Goal: Register for event/course

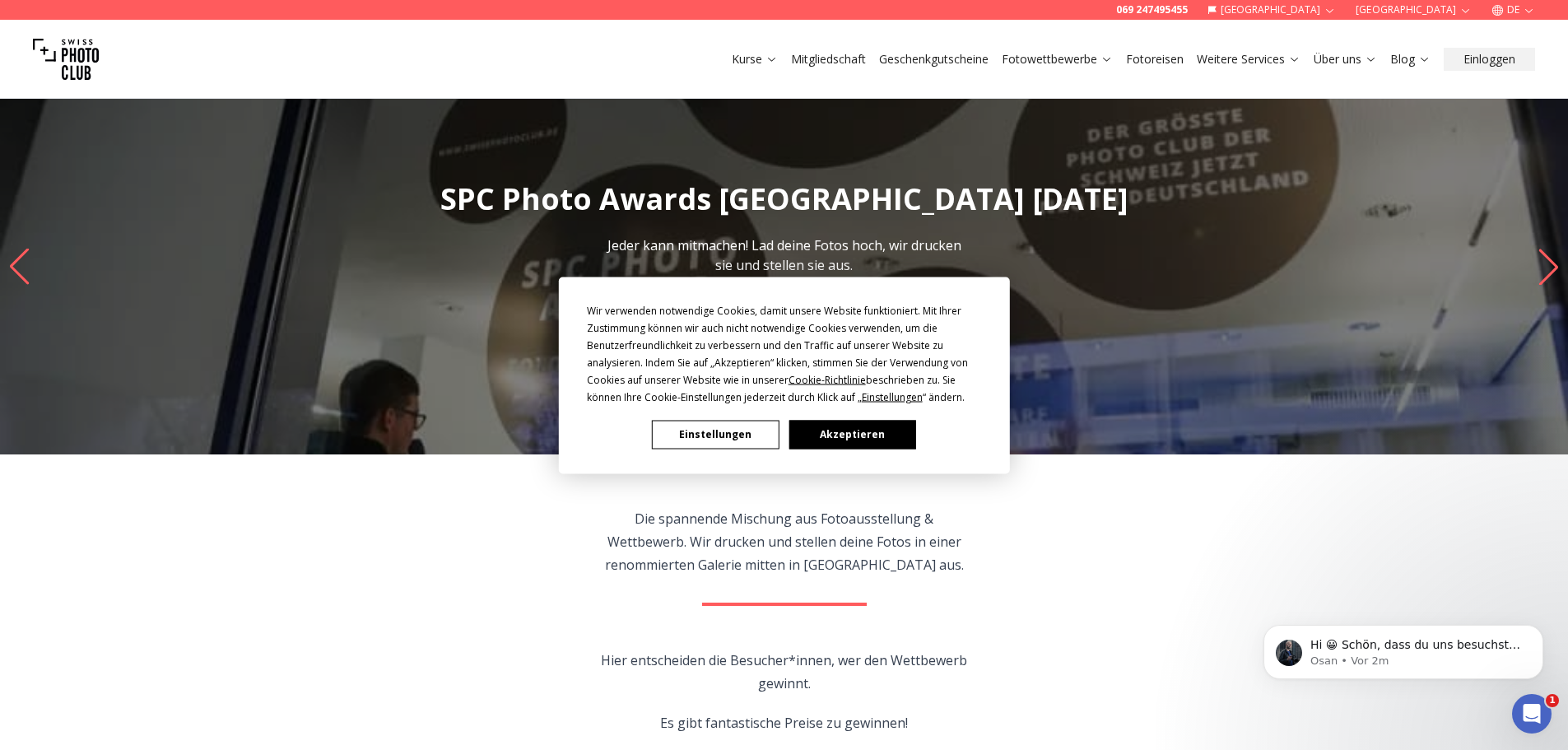
click at [718, 435] on button "Einstellungen" at bounding box center [714, 434] width 127 height 28
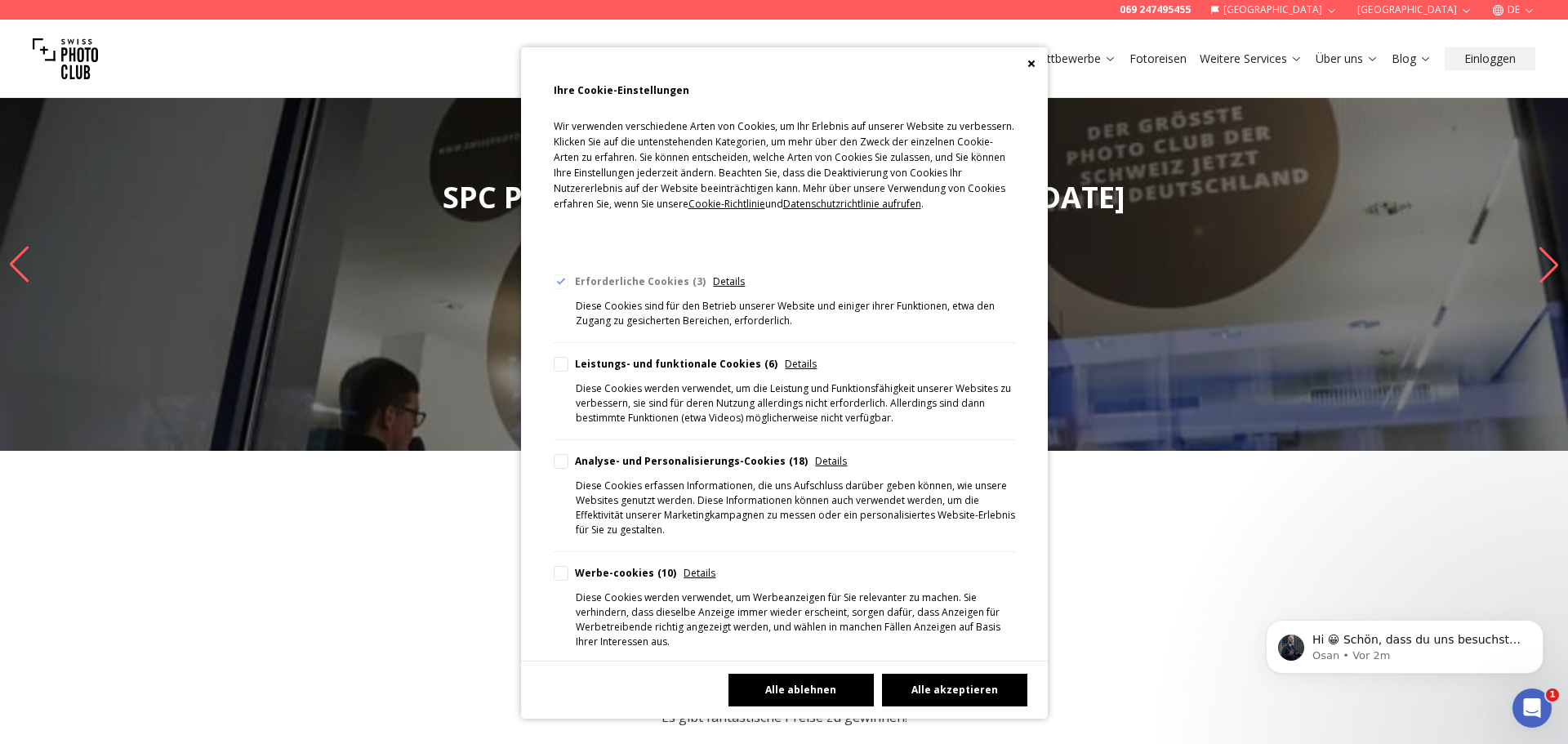
click at [836, 688] on button "Alle ablehnen" at bounding box center [800, 690] width 145 height 33
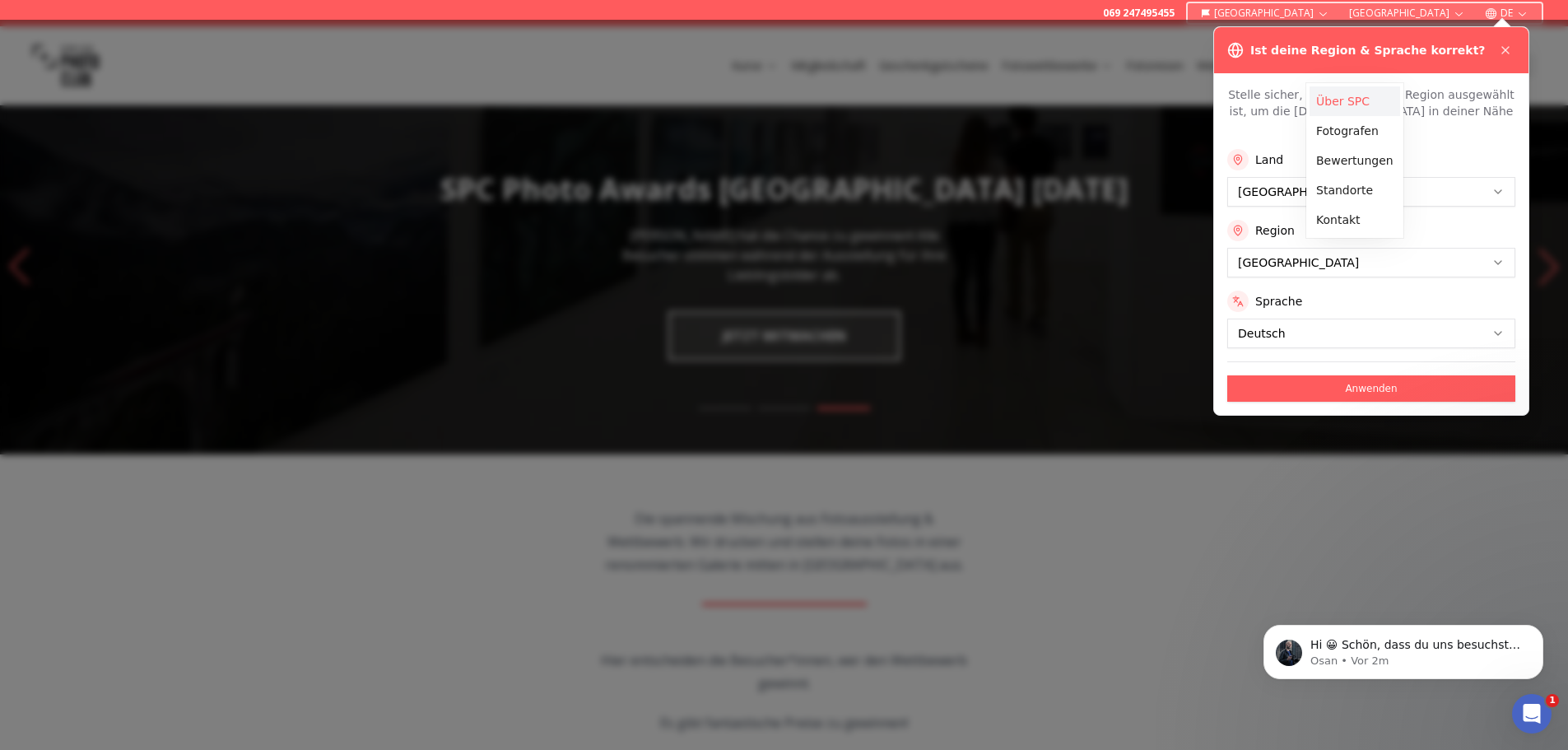
click at [1354, 108] on link "Über SPC" at bounding box center [1355, 101] width 90 height 29
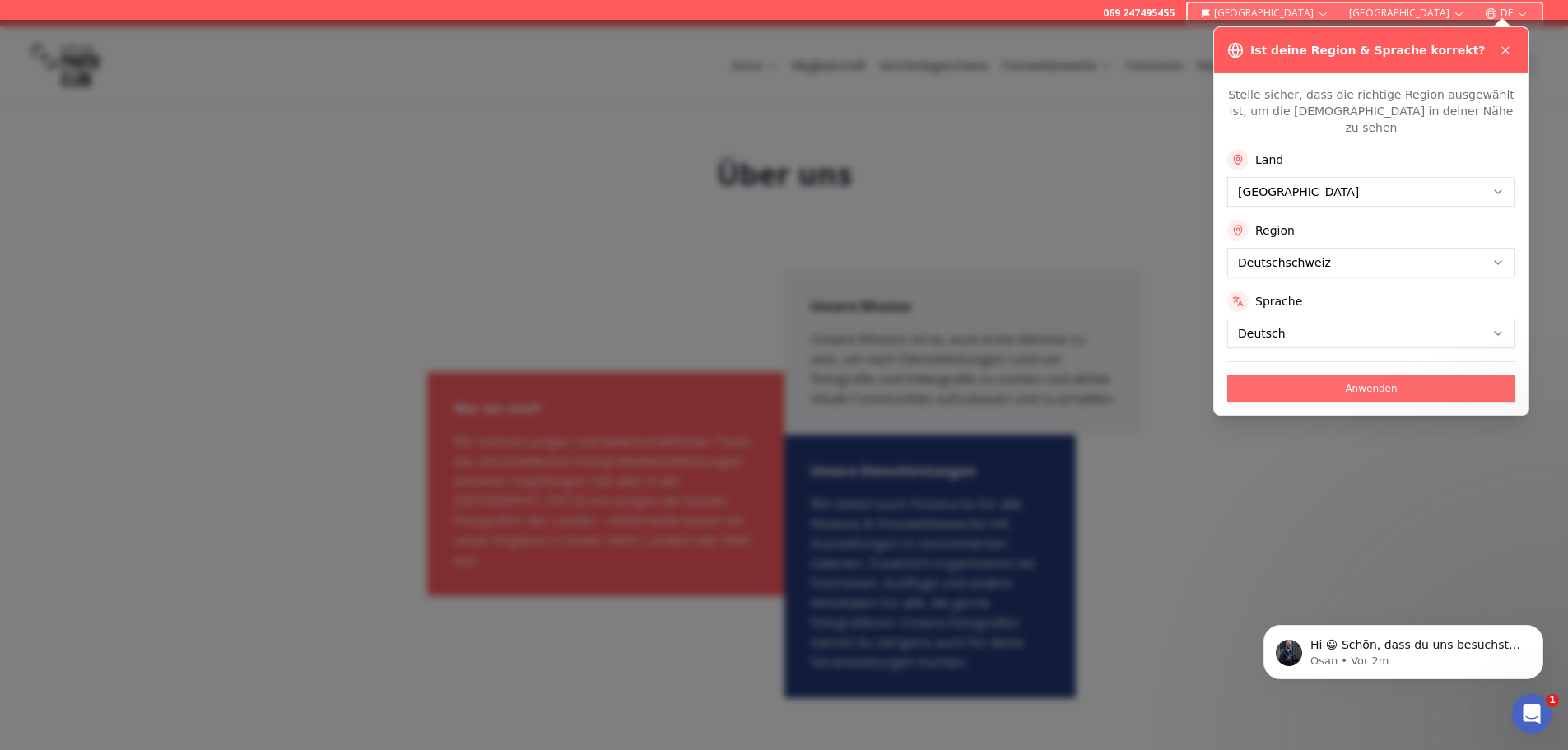
click at [1376, 376] on button "Anwenden" at bounding box center [1372, 389] width 288 height 27
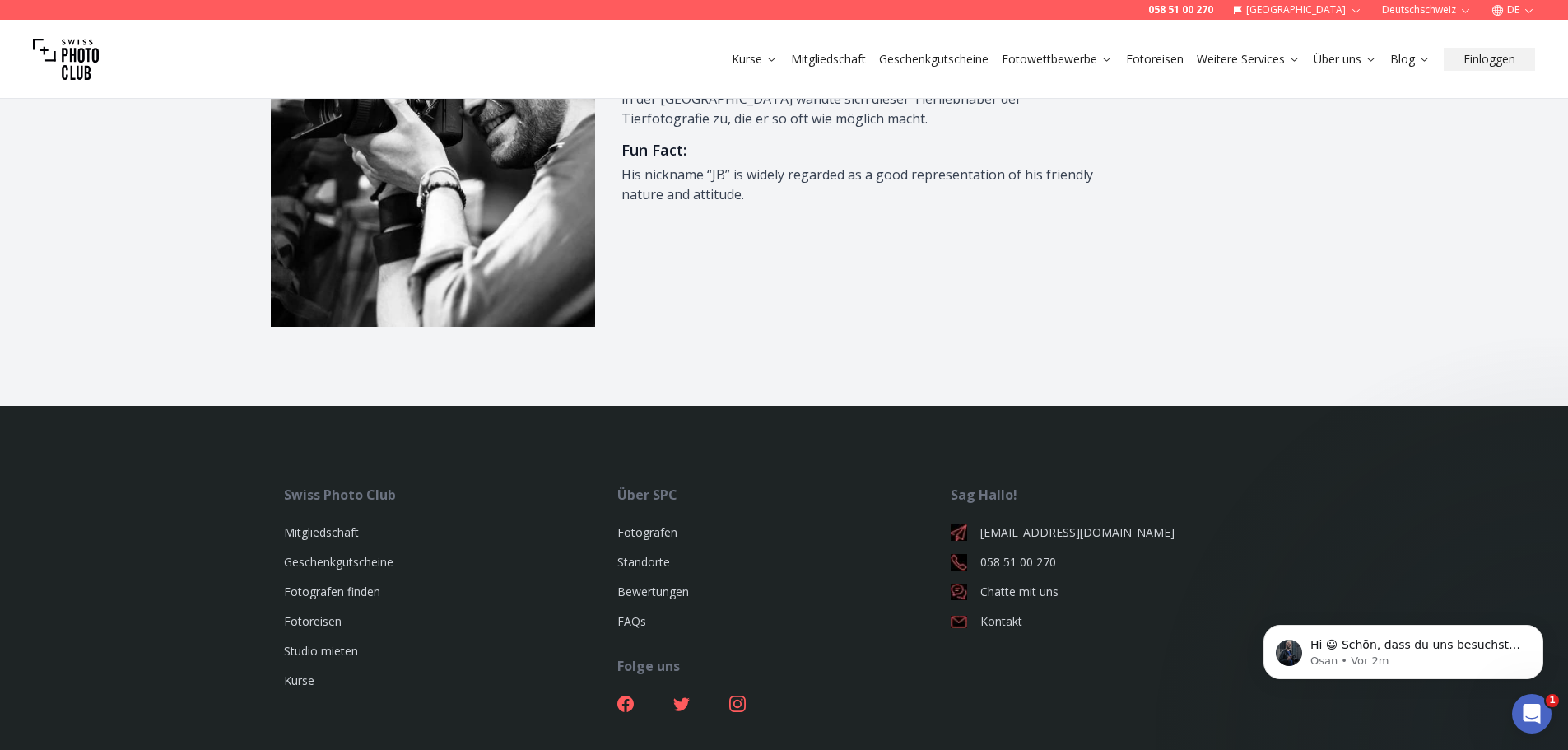
scroll to position [2344, 0]
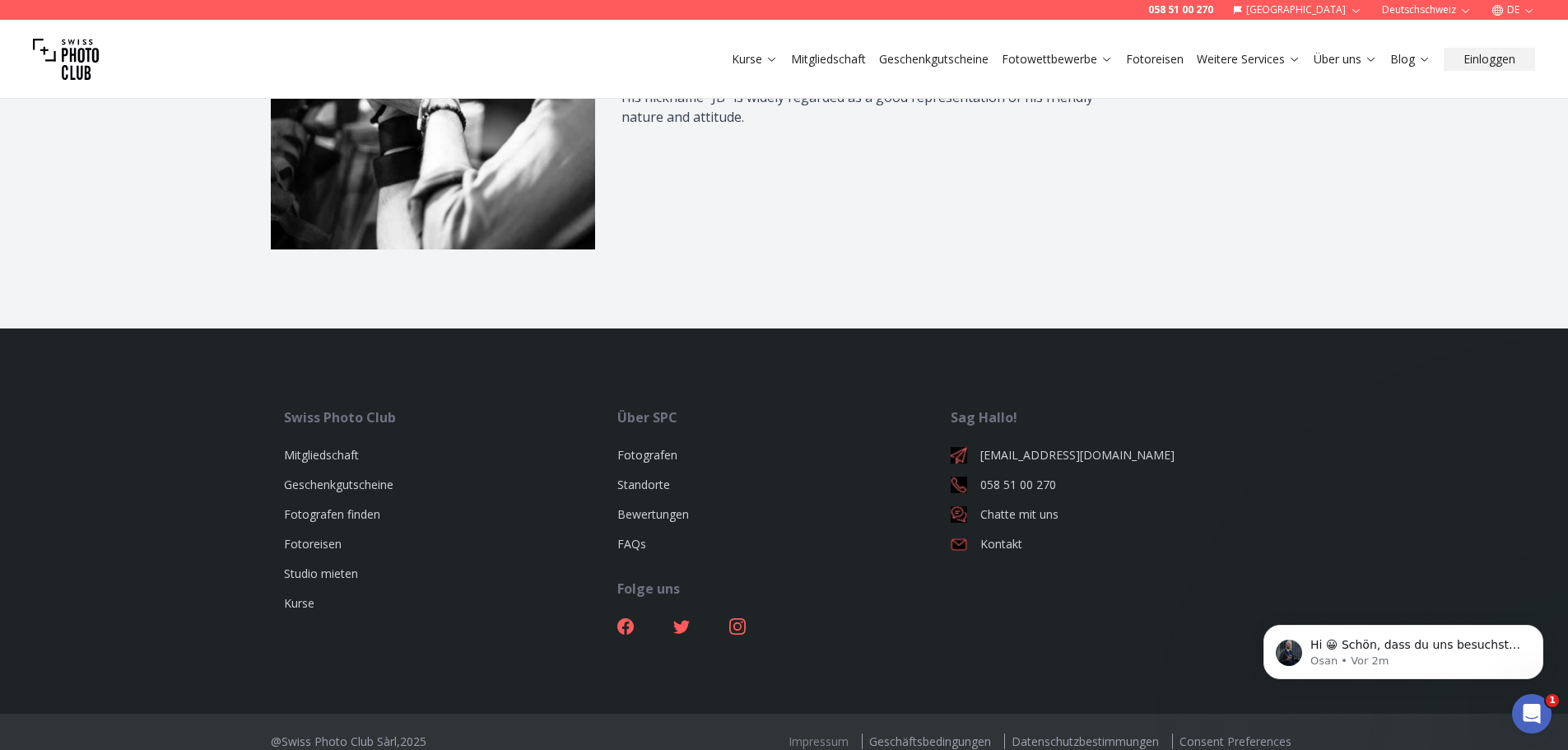
click at [809, 733] on link "Impressum" at bounding box center [818, 741] width 74 height 16
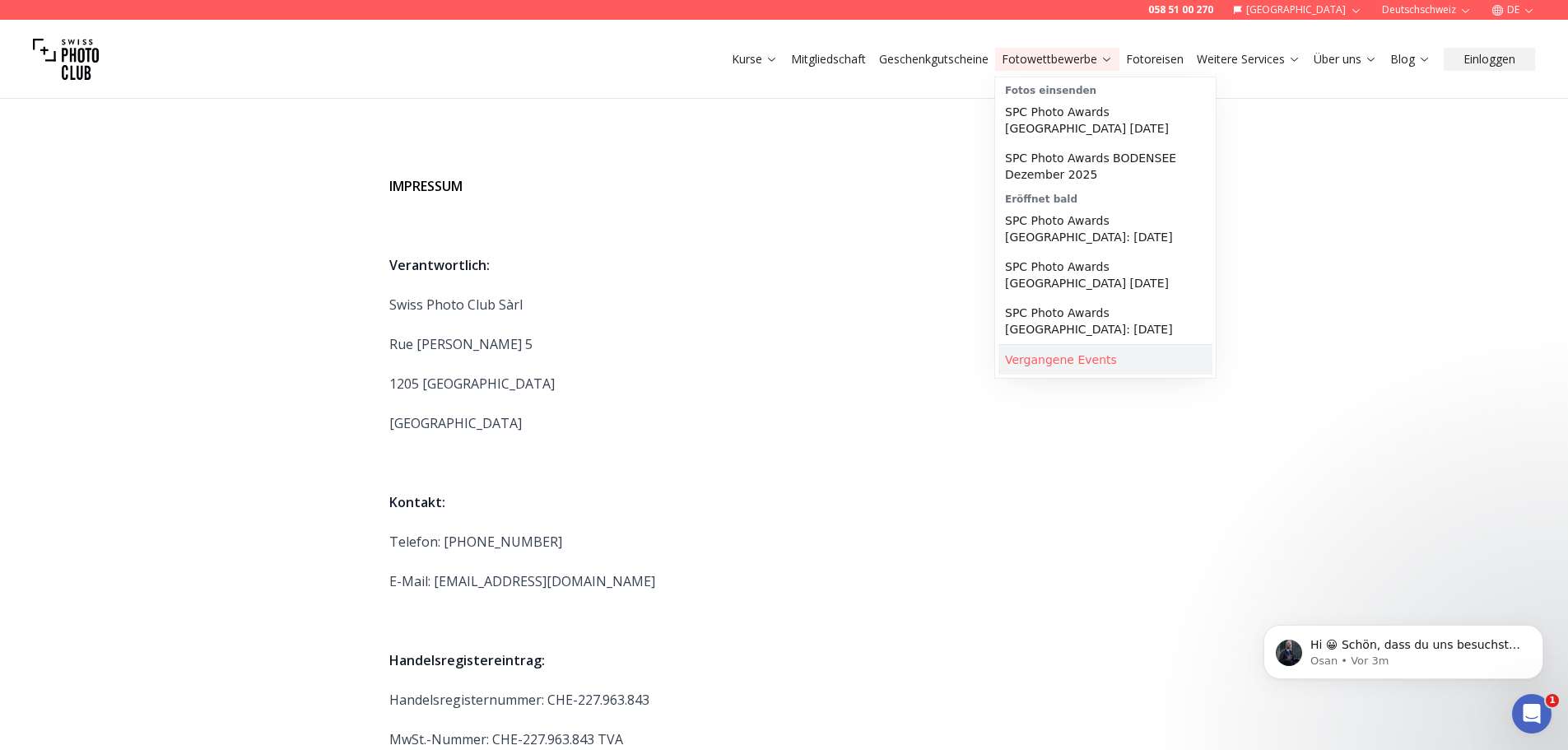
click at [1102, 346] on link "Vergangene Events" at bounding box center [1106, 360] width 214 height 29
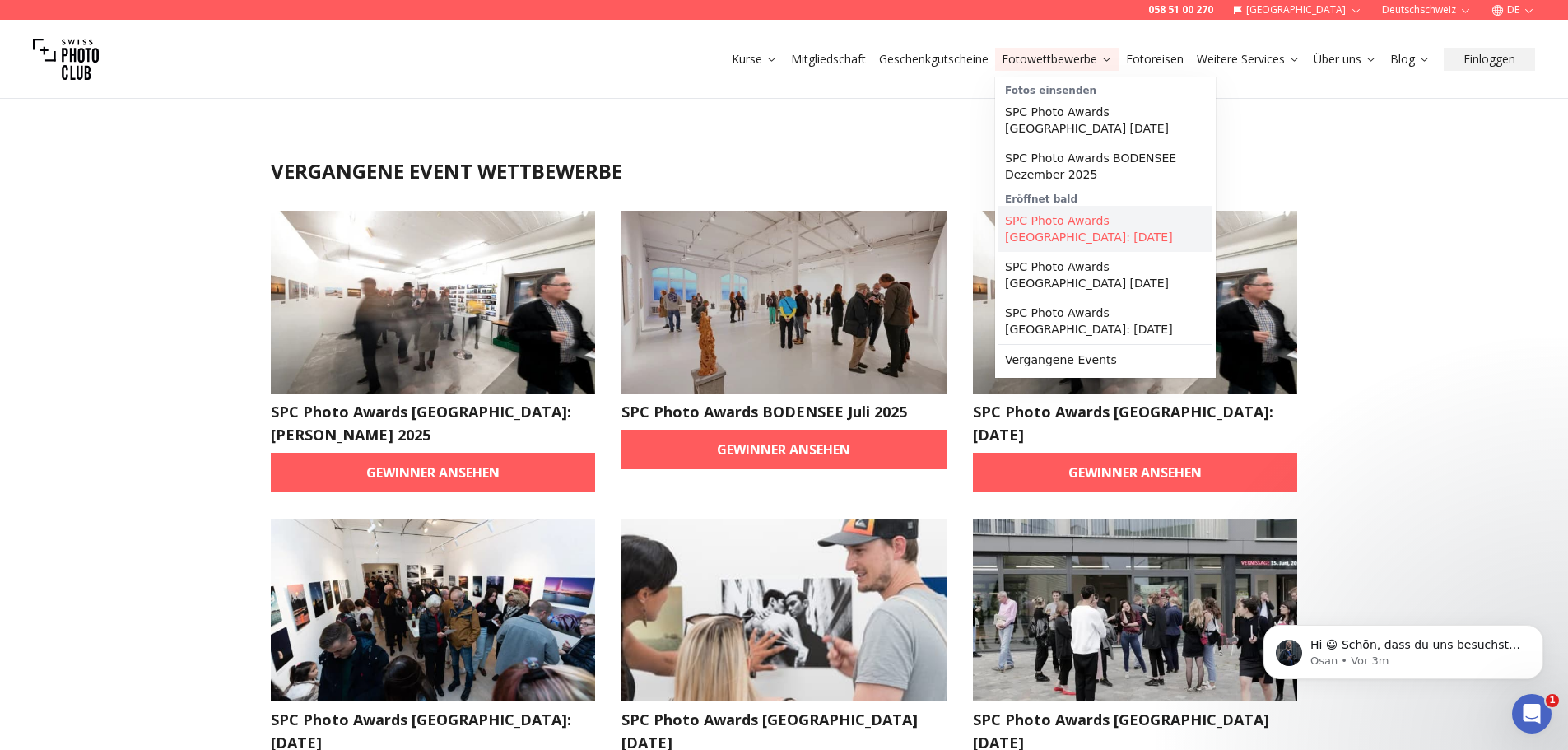
click at [1126, 227] on link "SPC Photo Awards [GEOGRAPHIC_DATA]: [DATE]" at bounding box center [1106, 229] width 214 height 46
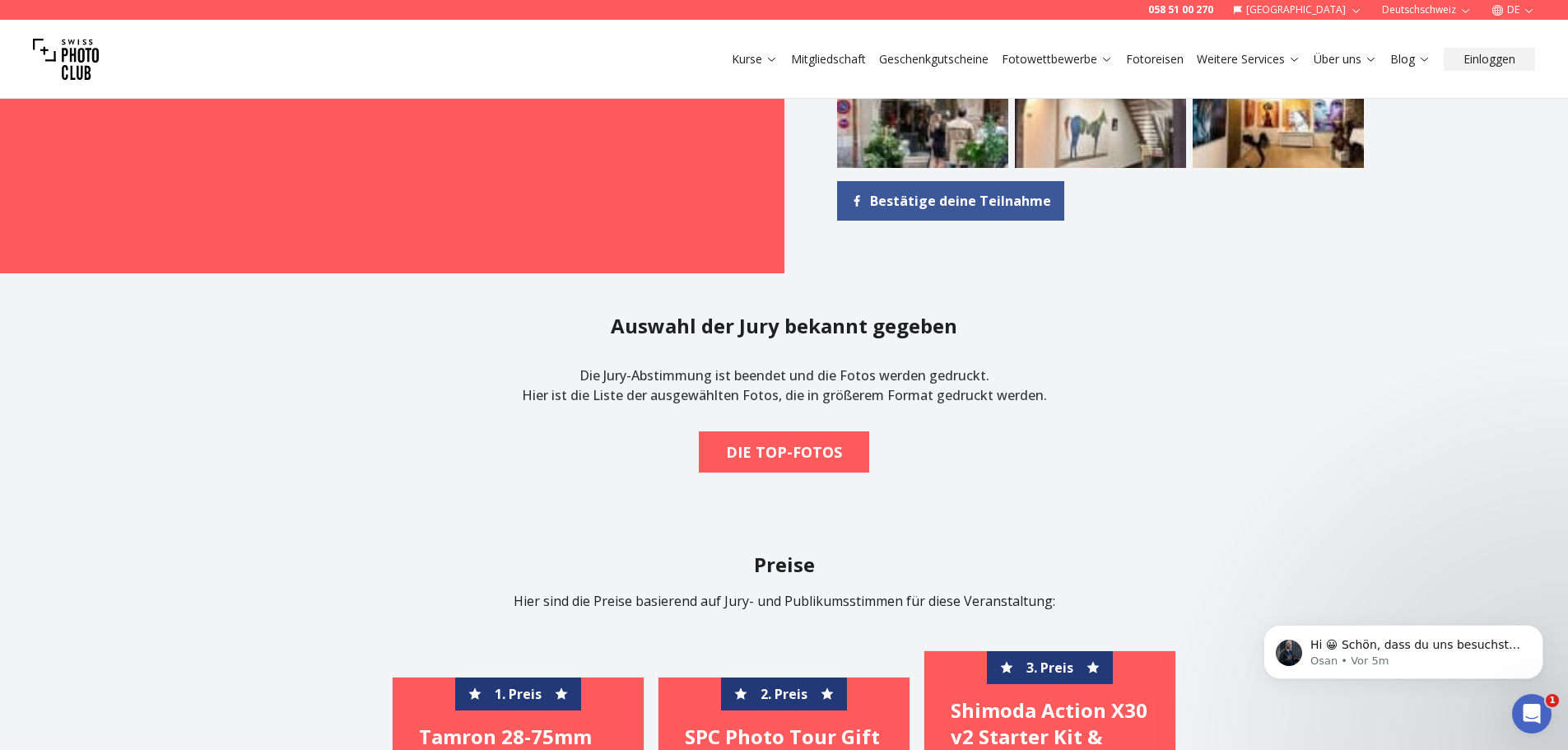
scroll to position [1812, 0]
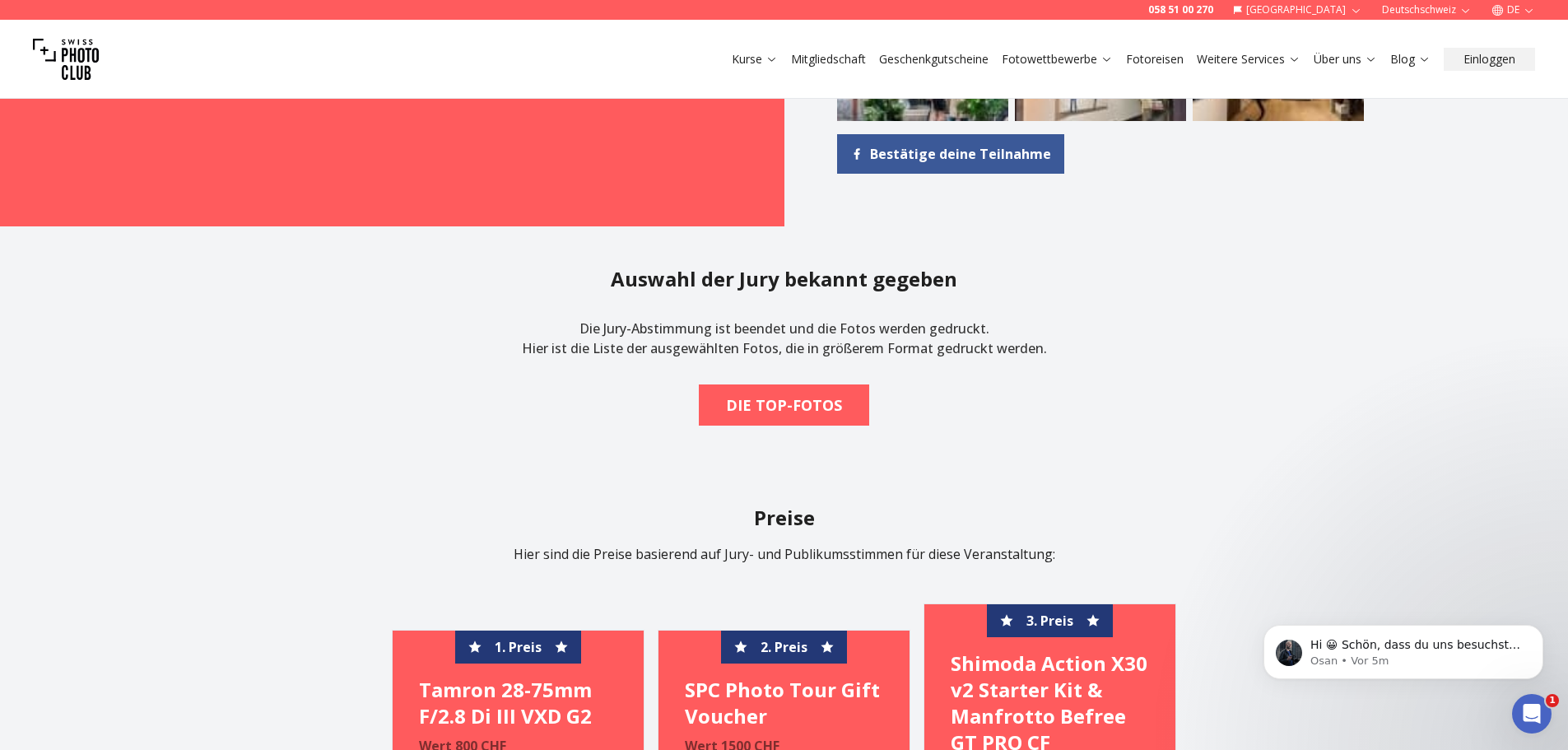
drag, startPoint x: 769, startPoint y: 405, endPoint x: 523, endPoint y: 509, distance: 267.1
click at [523, 509] on h2 "Preise" at bounding box center [784, 517] width 1027 height 27
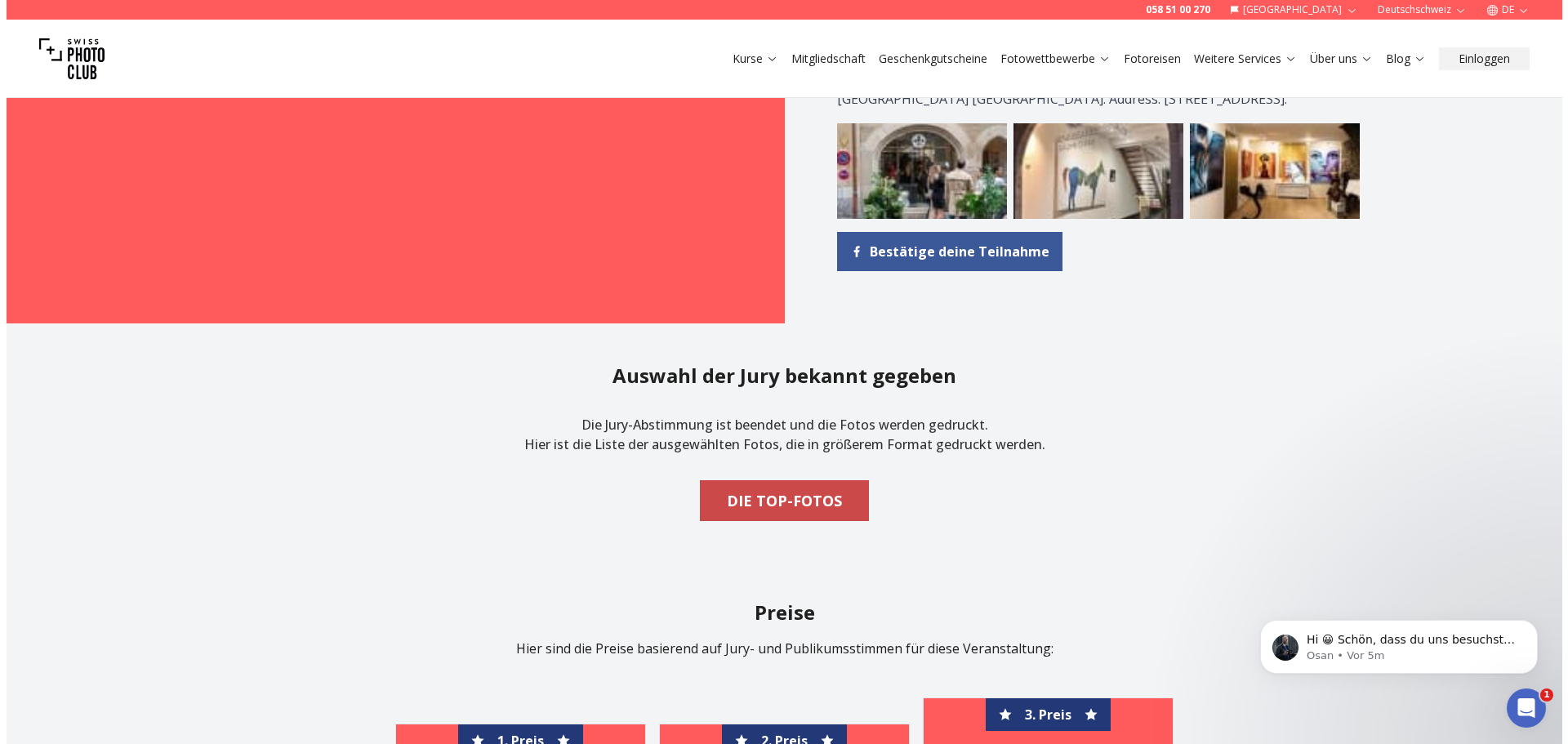
scroll to position [1716, 0]
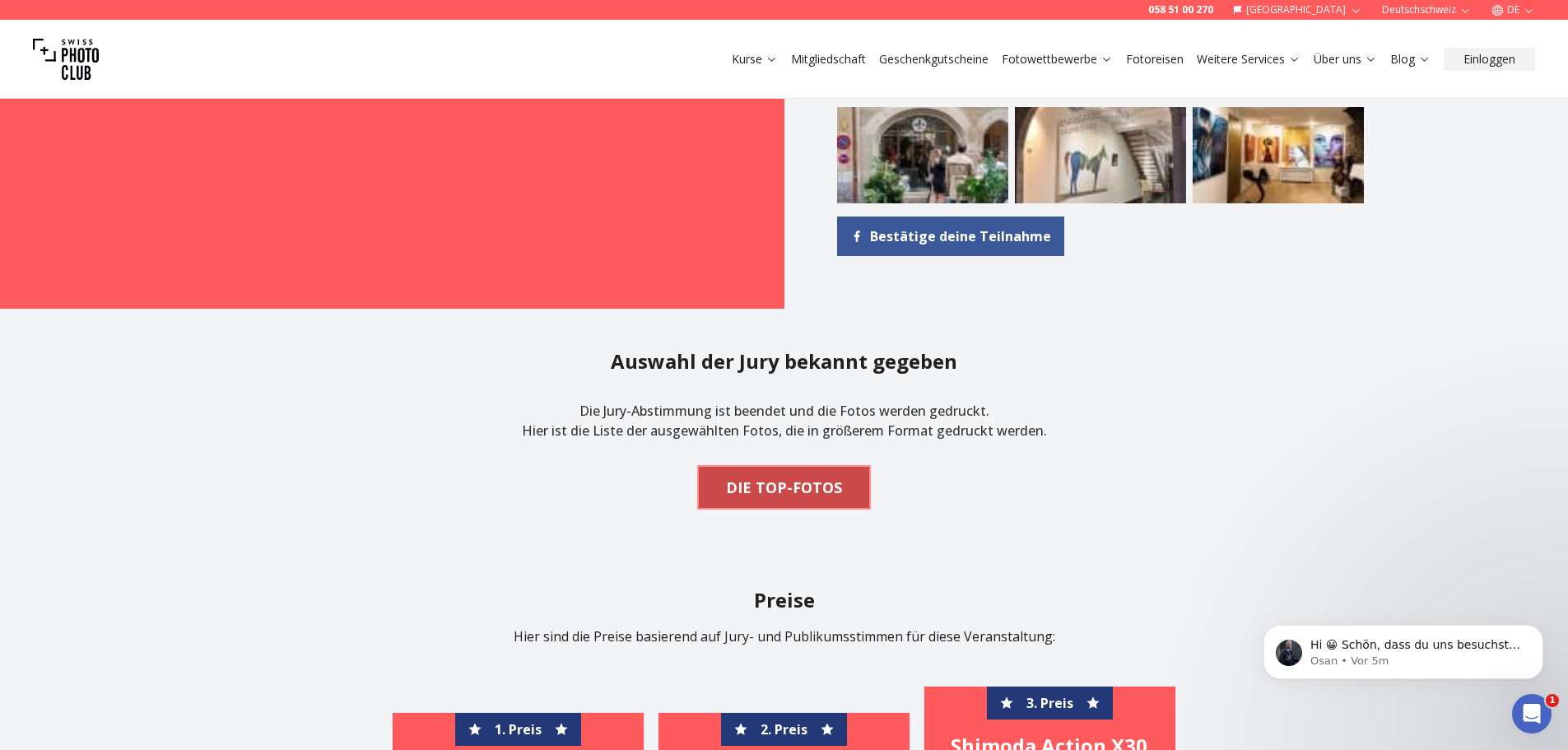
click at [816, 488] on b "DIE TOP-FOTOS" at bounding box center [784, 487] width 116 height 23
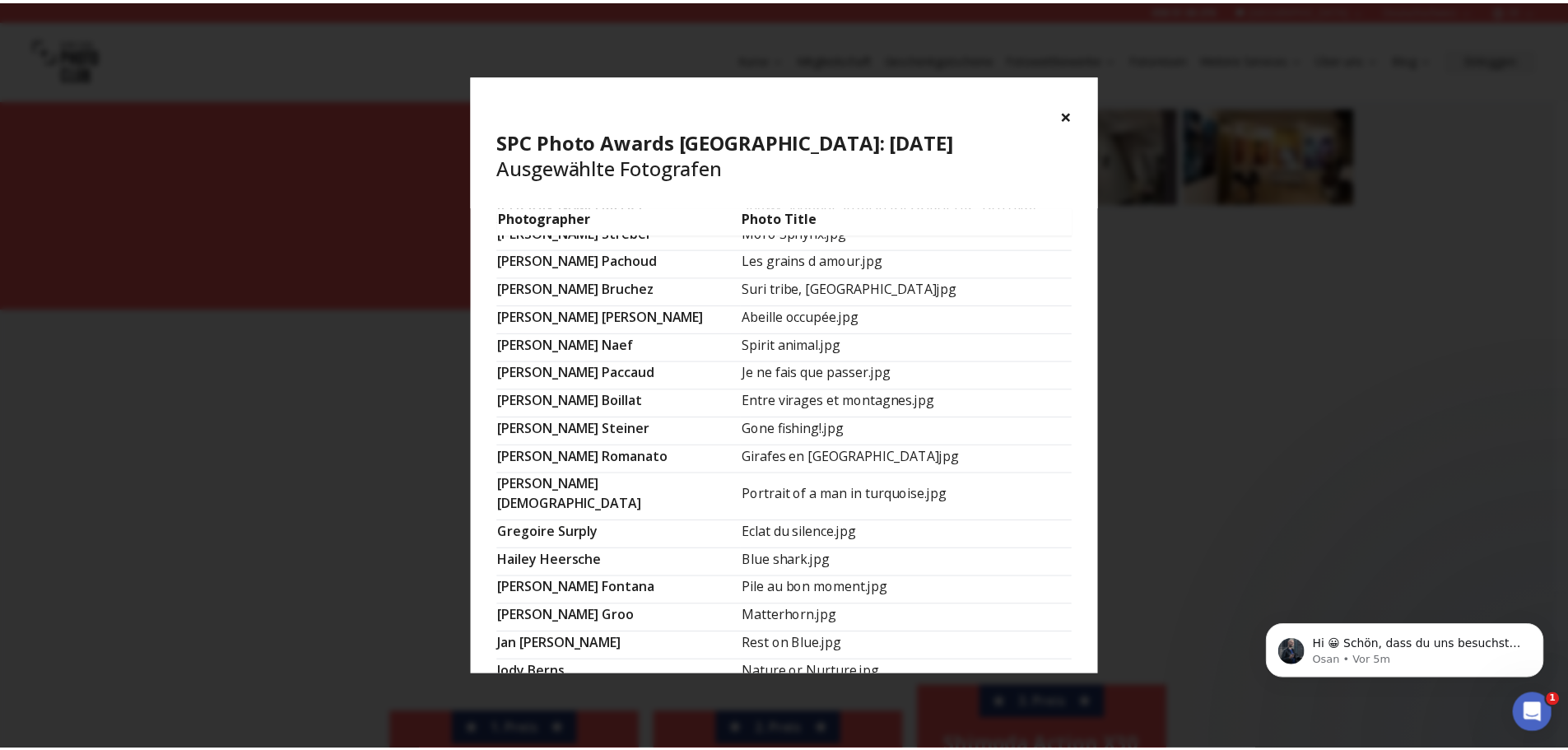
scroll to position [986, 0]
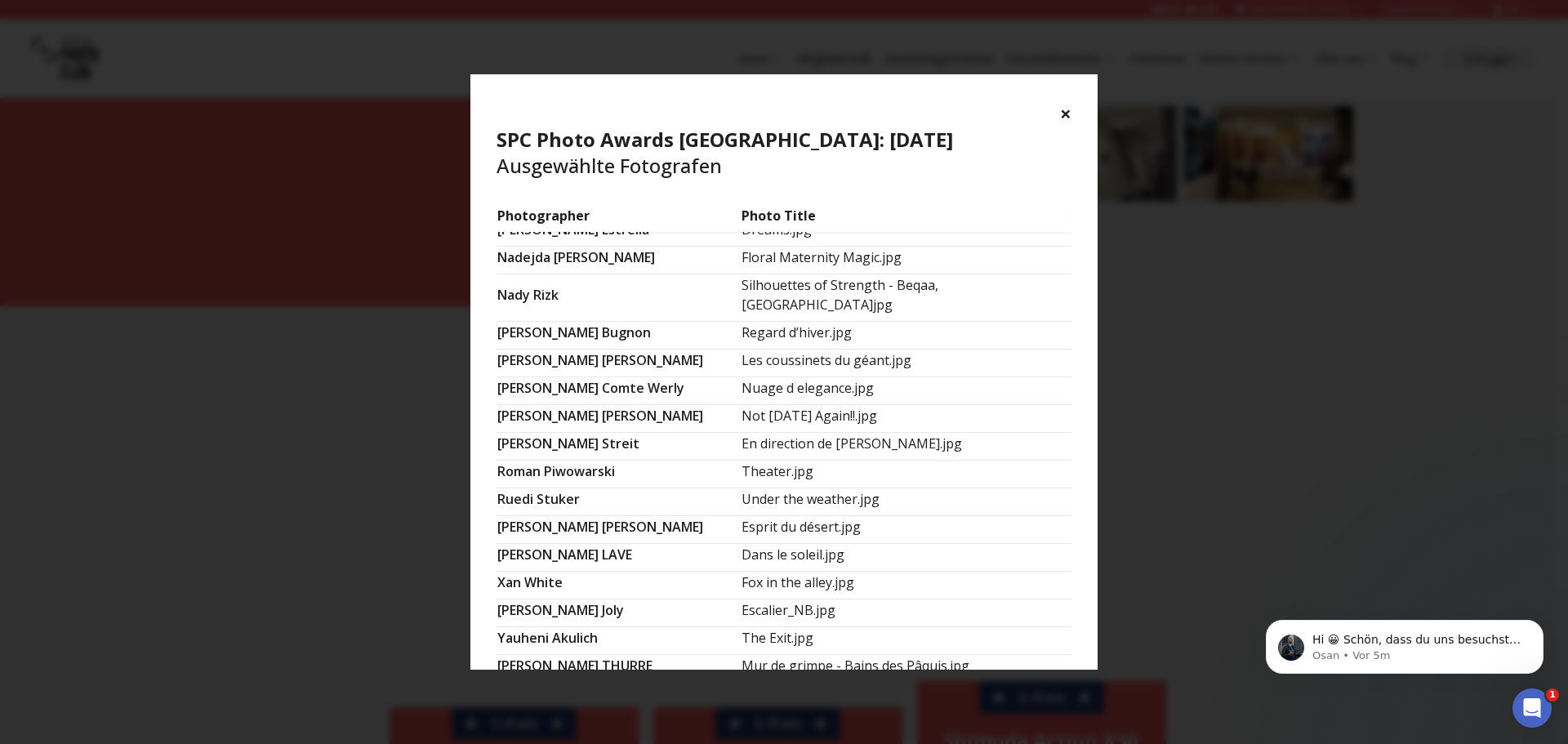
click at [1295, 330] on div "× SPC Photo Awards [GEOGRAPHIC_DATA]: [DATE] Ausgewählte Fotografen Photographe…" at bounding box center [784, 372] width 1568 height 744
click at [1328, 438] on div "× SPC Photo Awards [GEOGRAPHIC_DATA]: [DATE] Ausgewählte Fotografen Photographe…" at bounding box center [784, 372] width 1568 height 744
click at [1062, 115] on button "×" at bounding box center [1066, 113] width 12 height 26
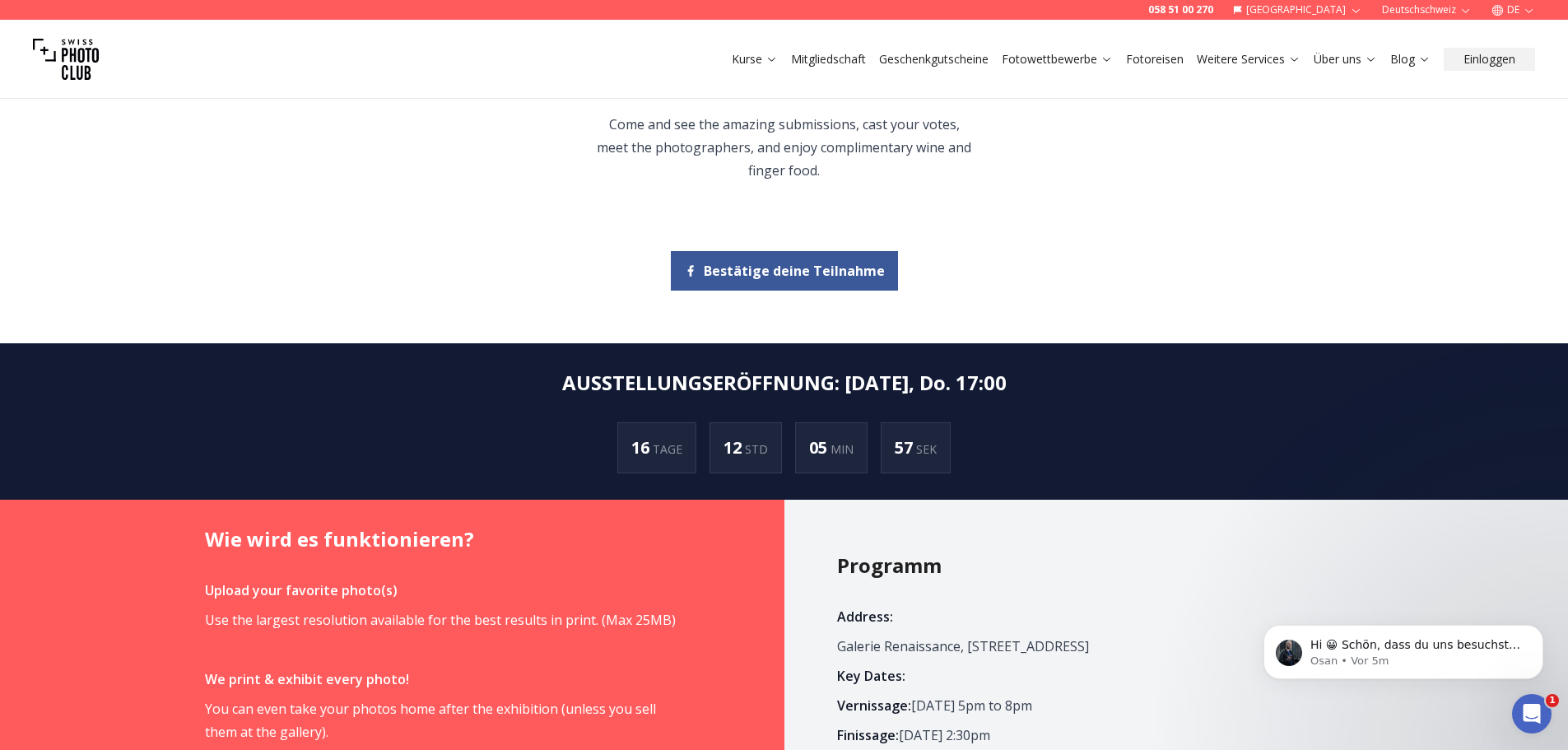
scroll to position [411, 0]
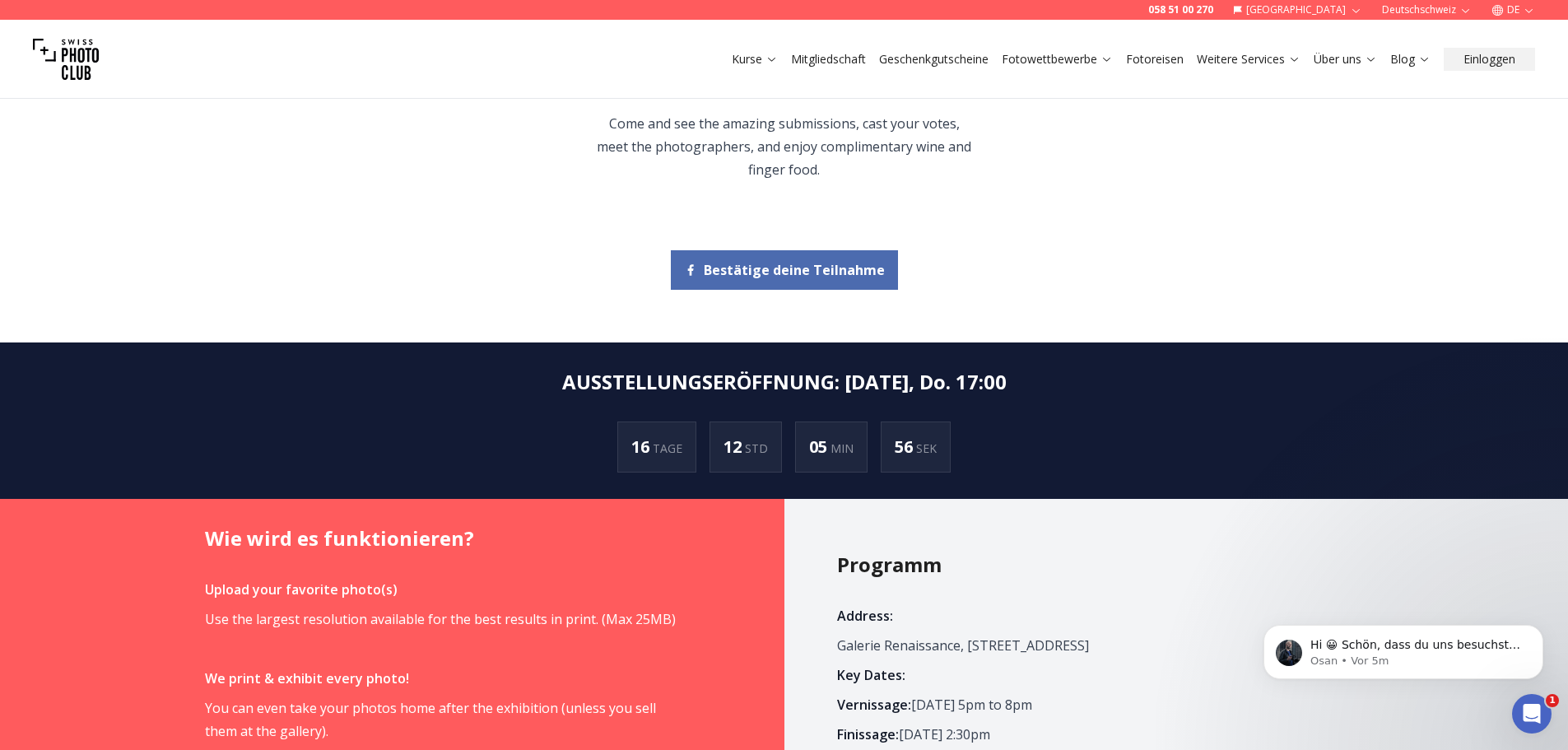
click at [784, 267] on span "Bestätige deine Teilnahme" at bounding box center [794, 270] width 182 height 20
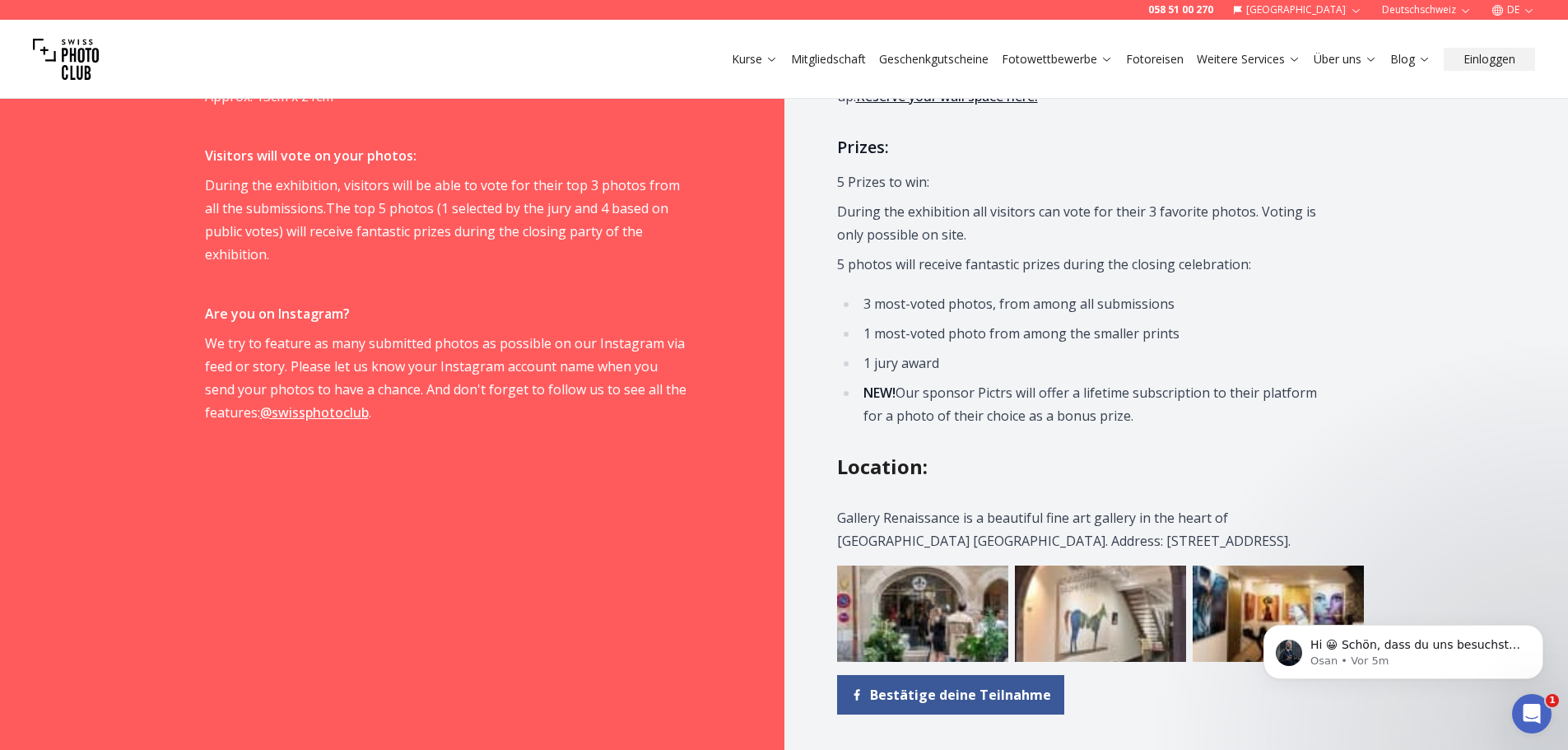
scroll to position [1317, 0]
